Goal: Information Seeking & Learning: Check status

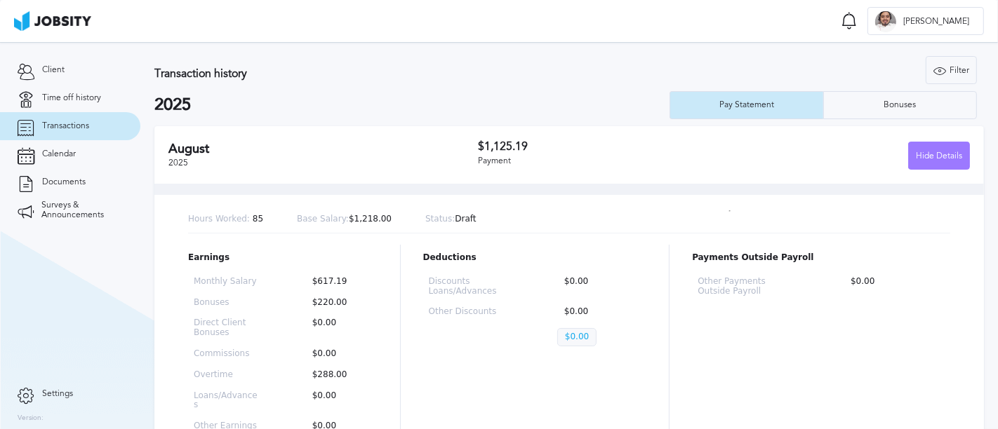
scroll to position [48, 0]
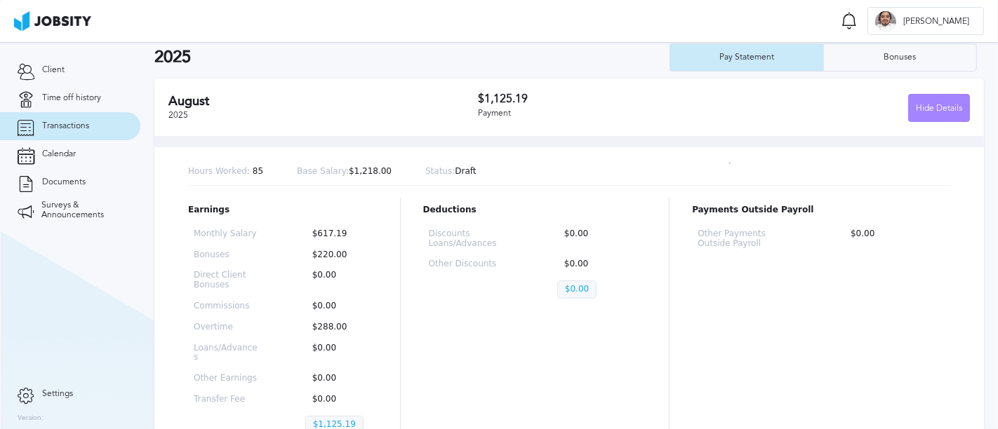
click at [939, 116] on div "Hide Details" at bounding box center [939, 109] width 60 height 28
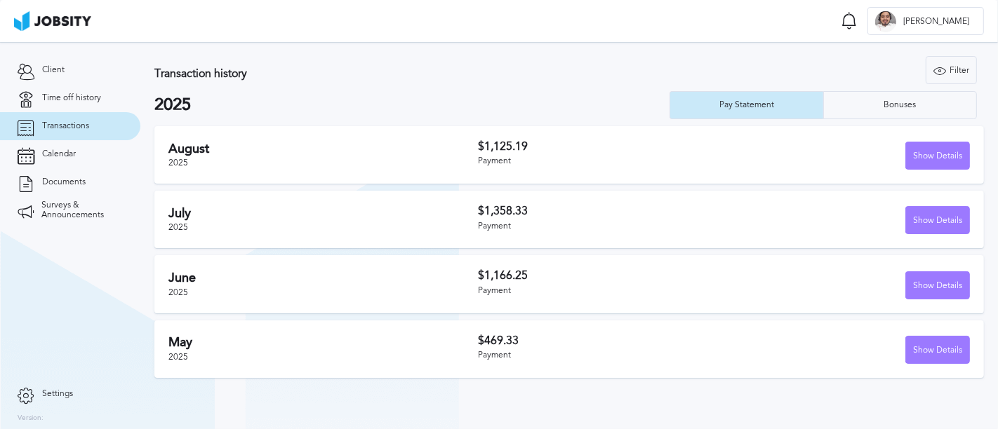
scroll to position [0, 0]
click at [928, 225] on div "Show Details" at bounding box center [937, 221] width 63 height 28
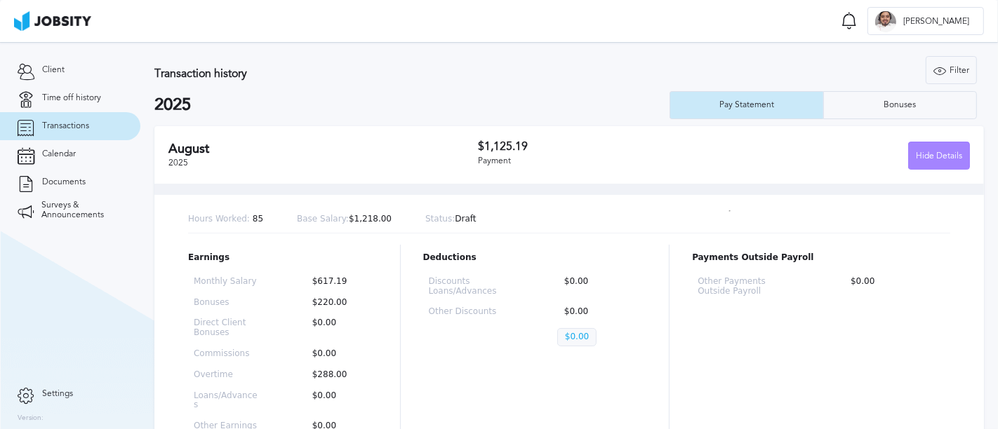
click at [945, 159] on div "Hide Details" at bounding box center [939, 156] width 60 height 28
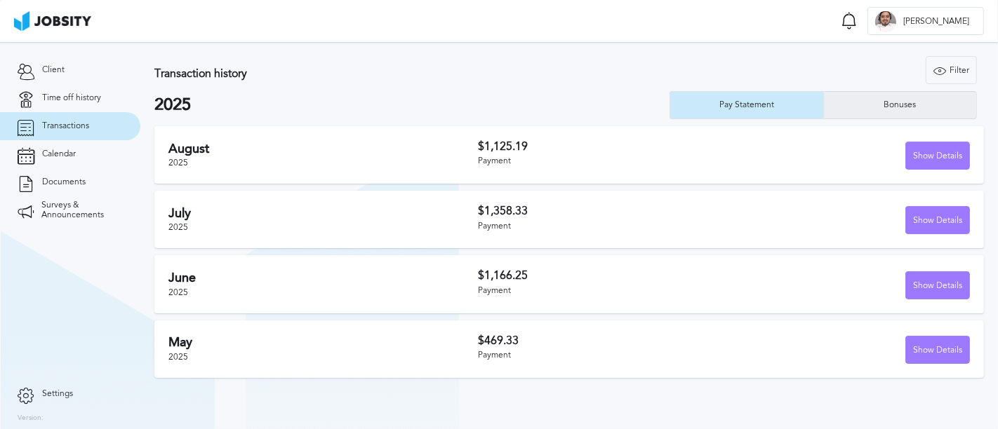
click at [884, 111] on div "Bonuses" at bounding box center [900, 105] width 152 height 28
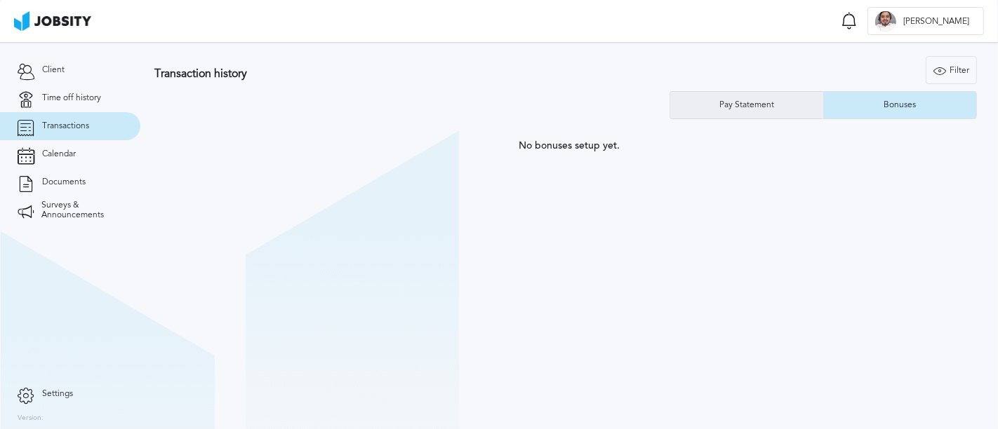
click at [756, 107] on div "Pay Statement" at bounding box center [746, 105] width 69 height 10
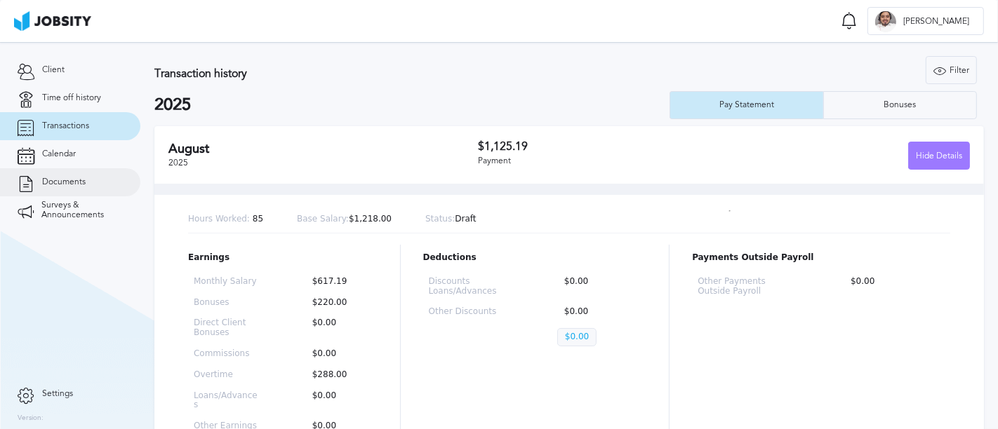
click at [90, 184] on link "Documents" at bounding box center [70, 182] width 140 height 28
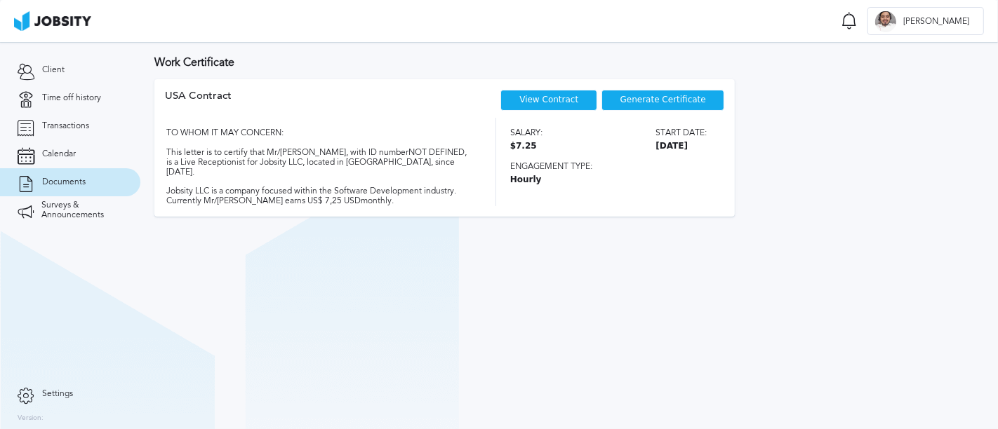
click at [601, 213] on div "USA Contract View Contract Generate Certificate TO WHOM IT MAY CONCERN: This le…" at bounding box center [568, 151] width 829 height 144
